Goal: Navigation & Orientation: Find specific page/section

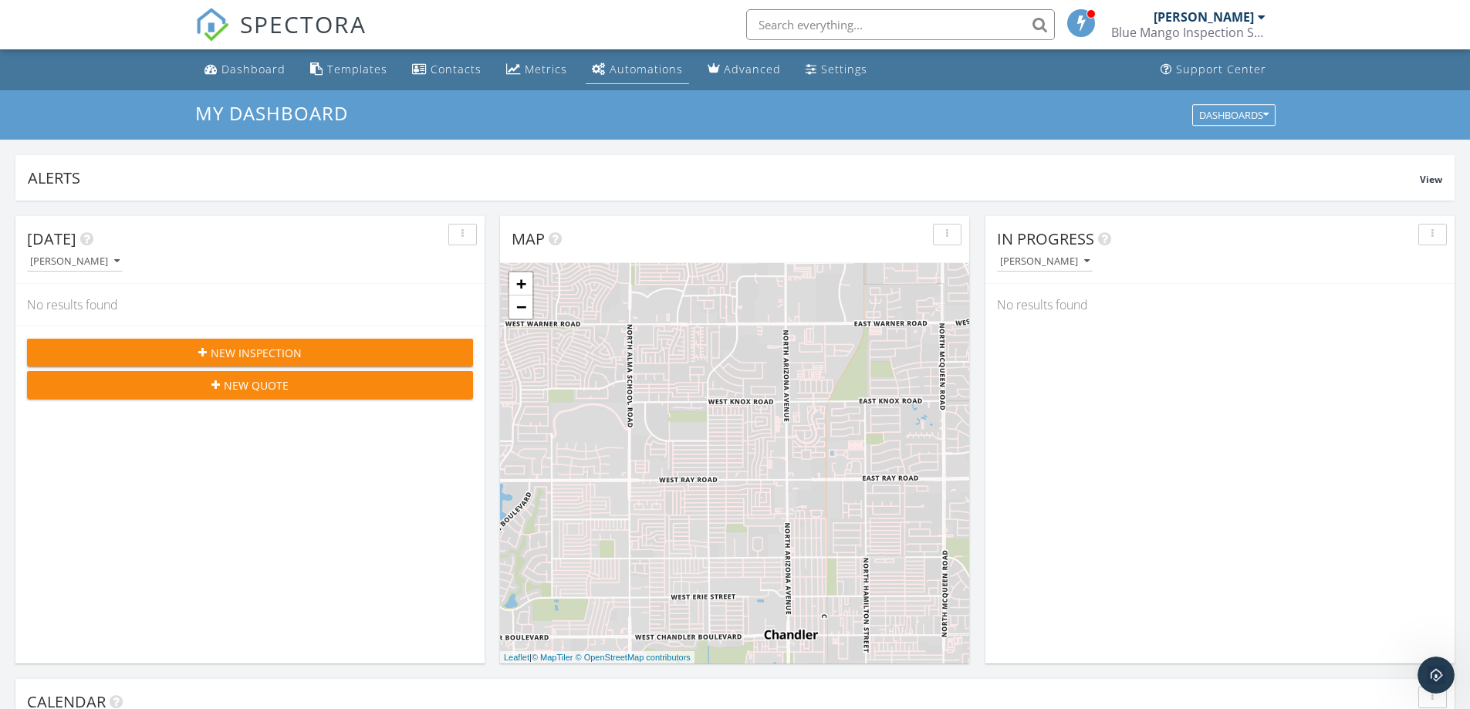
scroll to position [1428, 1494]
click at [525, 65] on div "Metrics" at bounding box center [546, 69] width 42 height 15
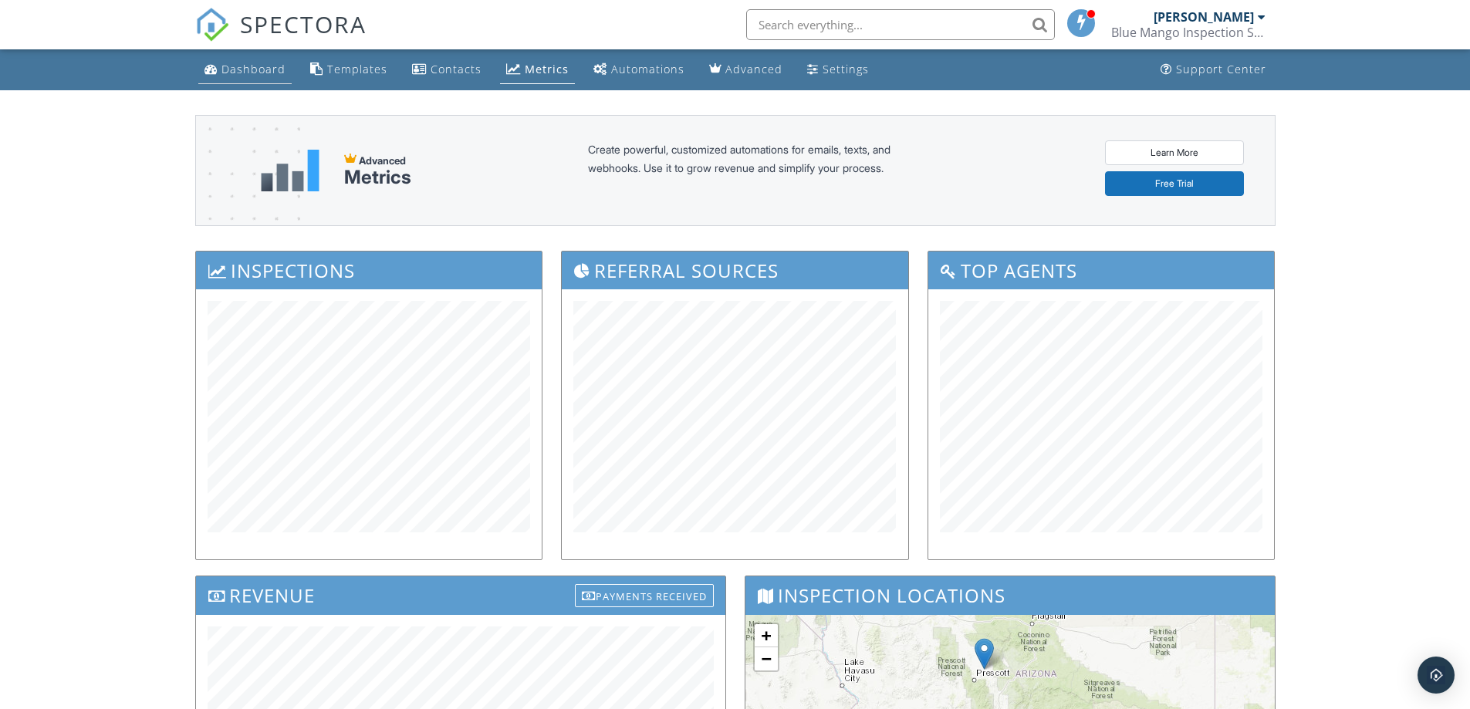
click at [243, 76] on div "Dashboard" at bounding box center [253, 69] width 64 height 15
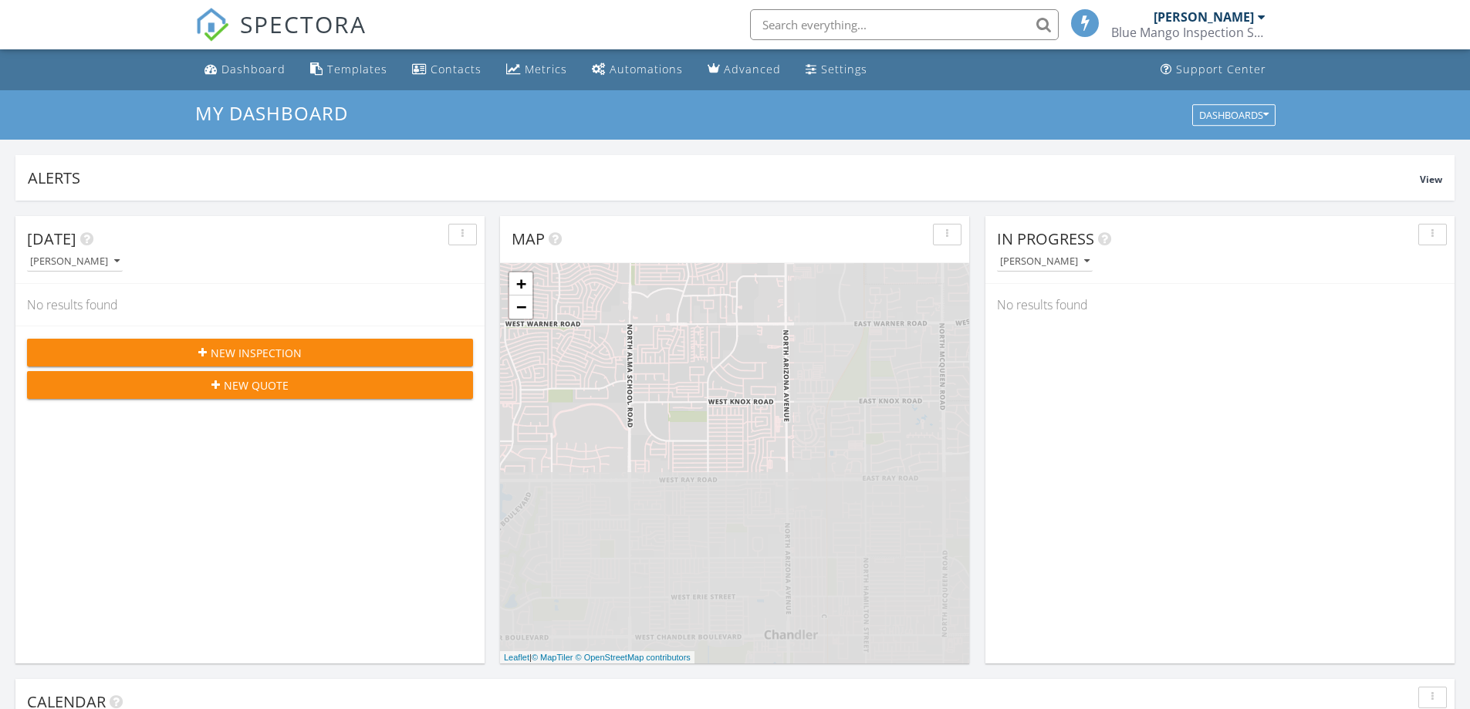
scroll to position [8, 8]
